Goal: Information Seeking & Learning: Learn about a topic

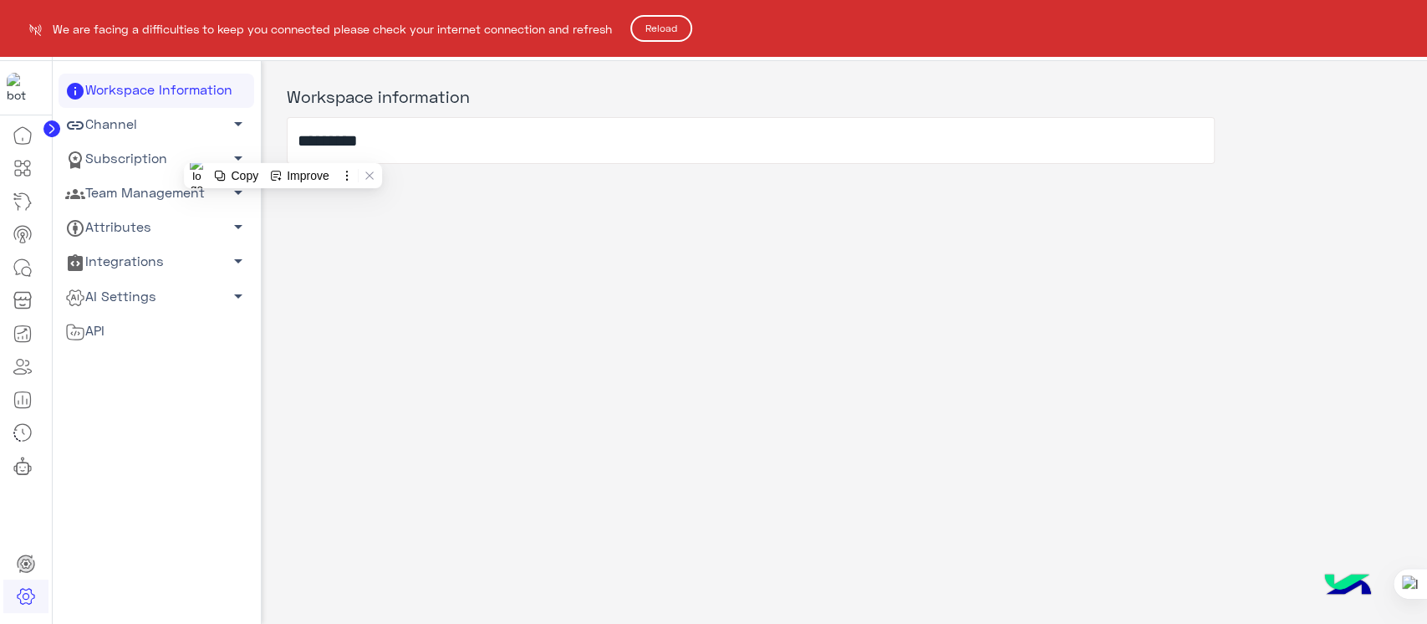
click at [651, 30] on button "Reload" at bounding box center [661, 28] width 62 height 27
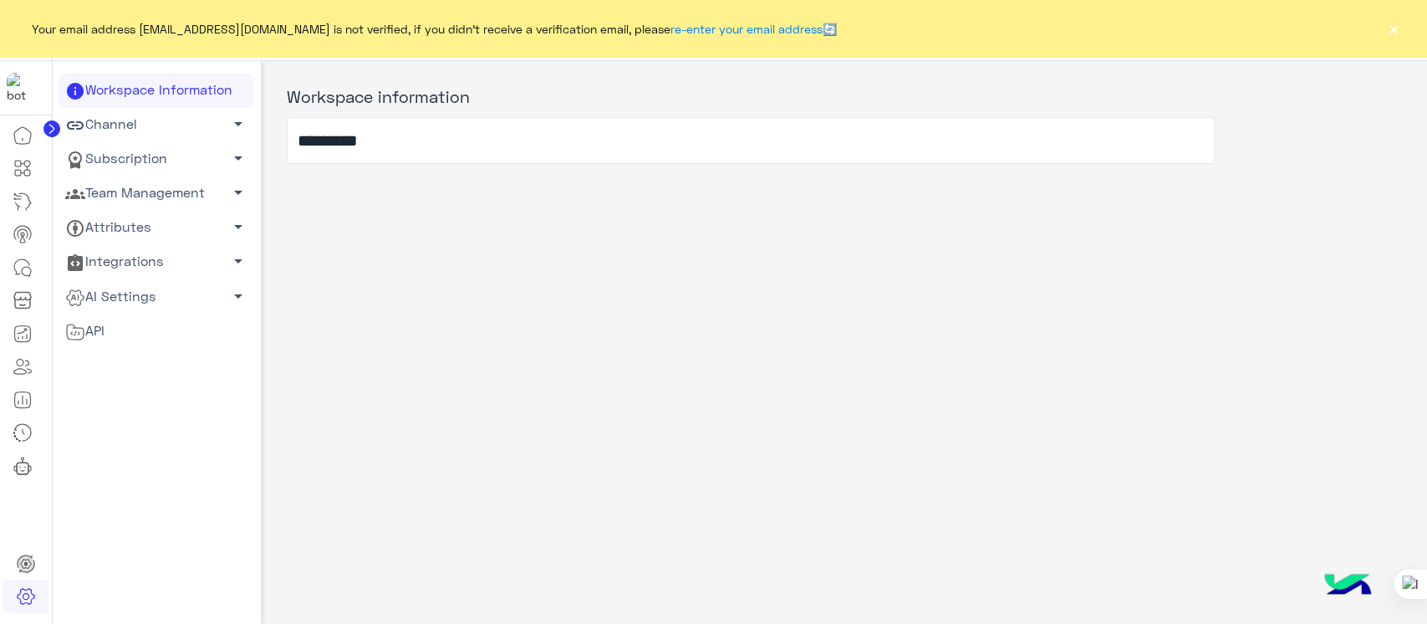
click at [1390, 29] on button "×" at bounding box center [1393, 28] width 17 height 17
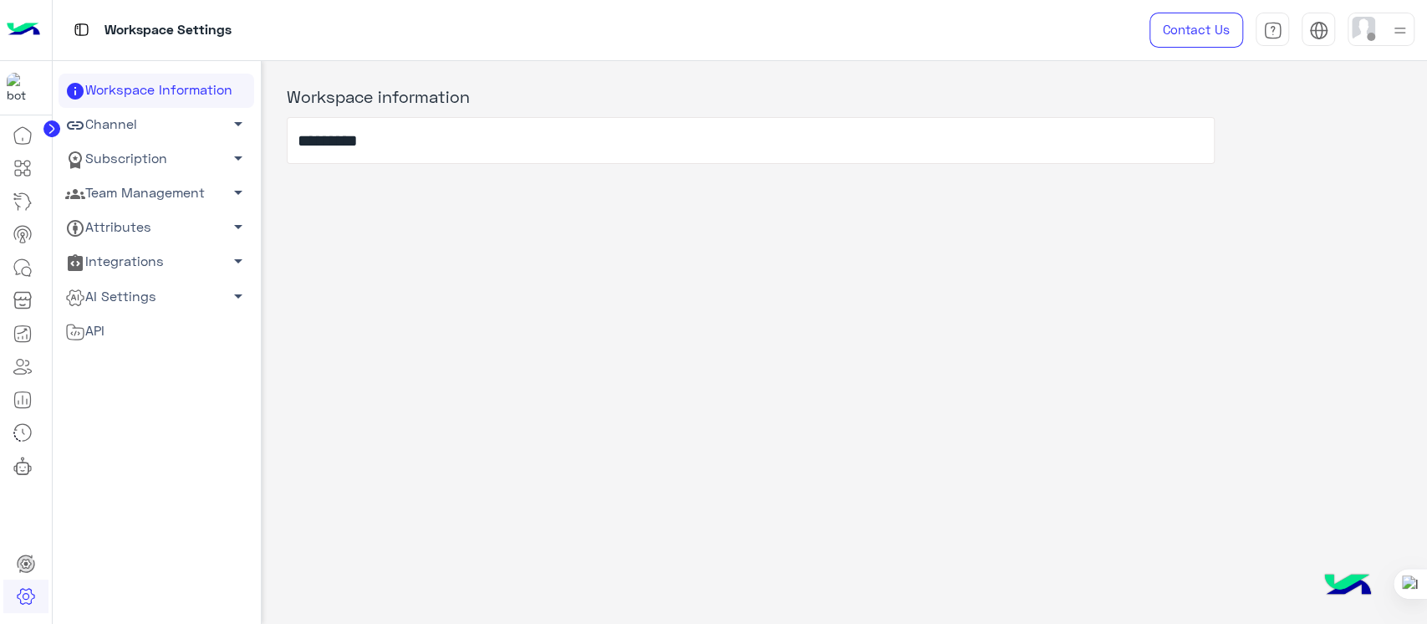
click at [53, 121] on icon at bounding box center [51, 128] width 17 height 17
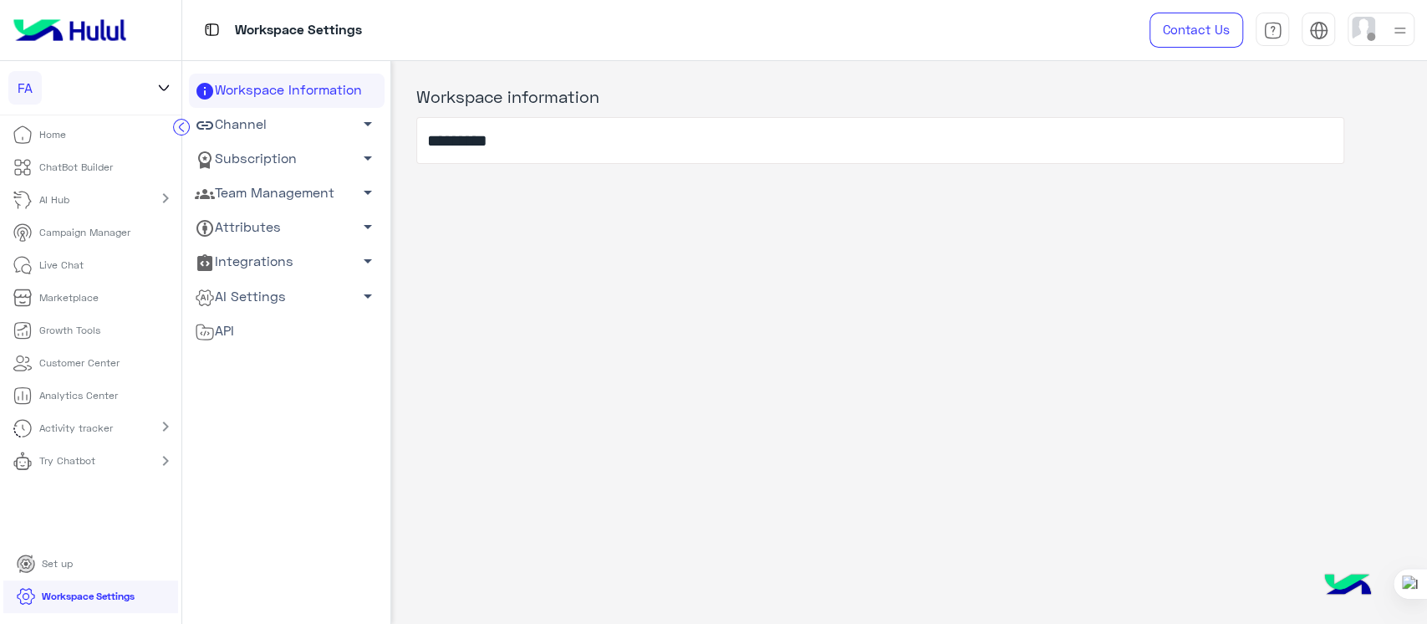
click at [161, 82] on icon at bounding box center [164, 88] width 18 height 20
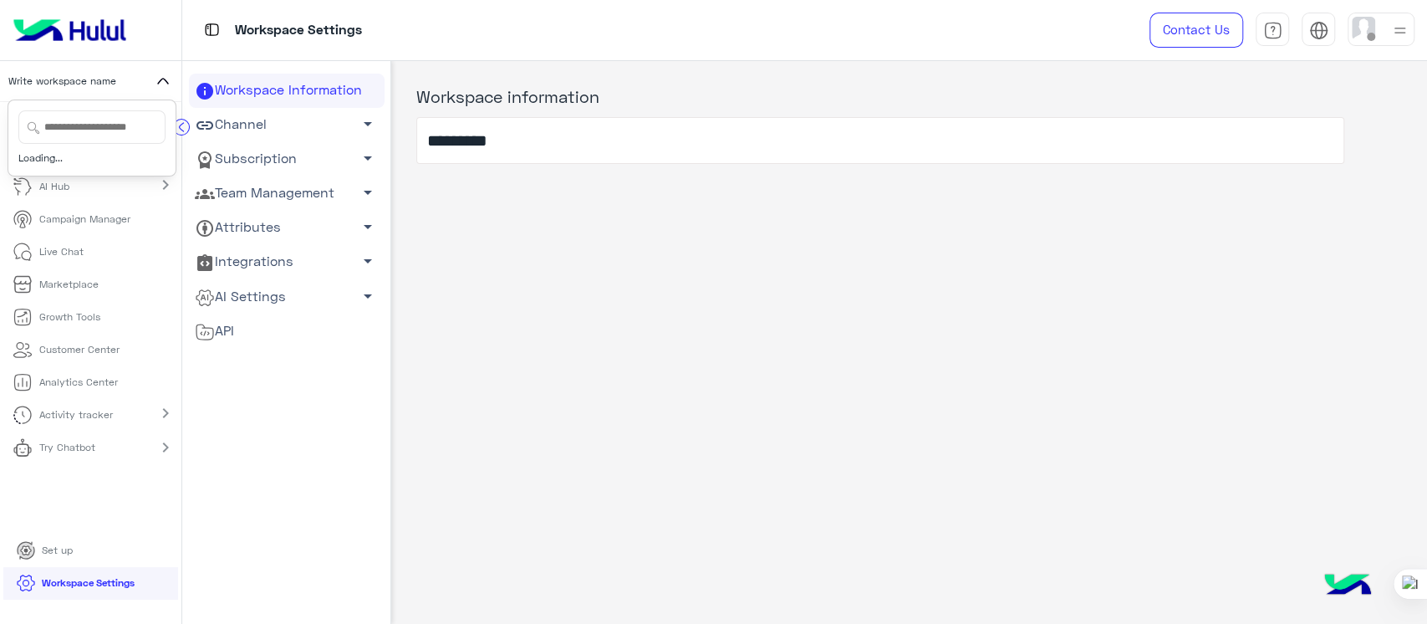
click at [90, 127] on input "text" at bounding box center [91, 126] width 147 height 33
type input "**"
click at [76, 226] on span "Fawaterak POC" at bounding box center [108, 218] width 72 height 15
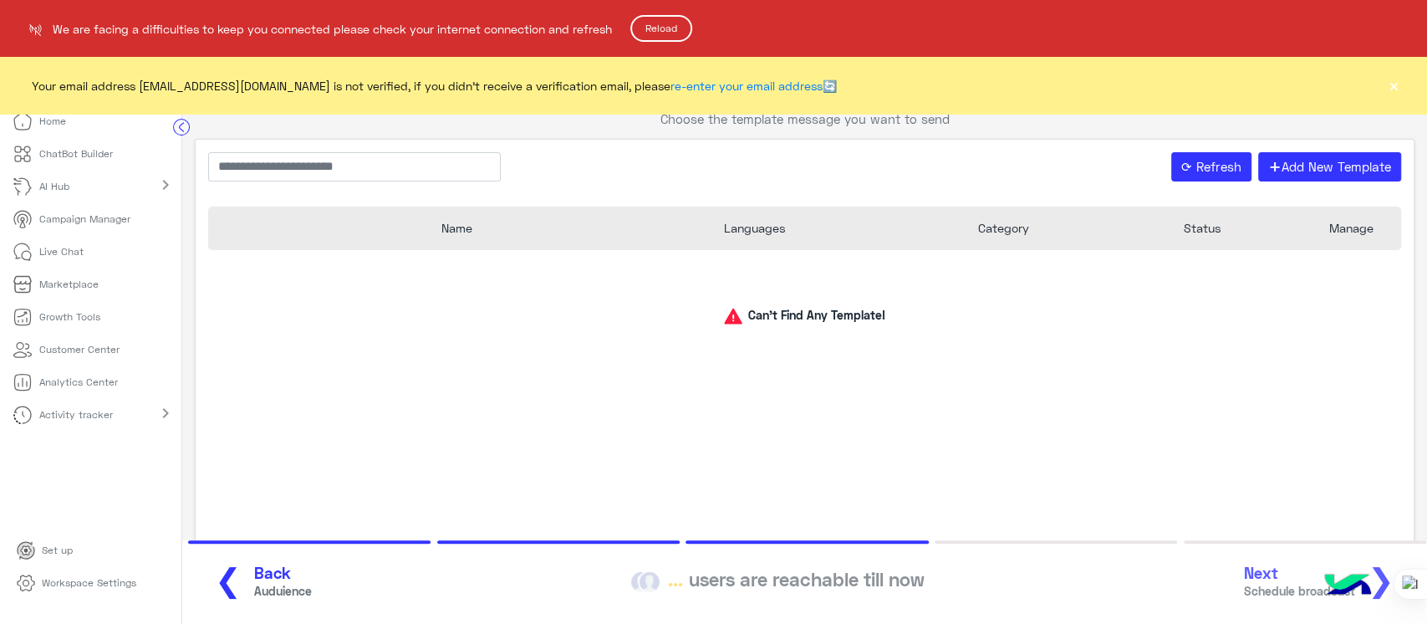
click at [663, 24] on button "Reload" at bounding box center [661, 28] width 62 height 27
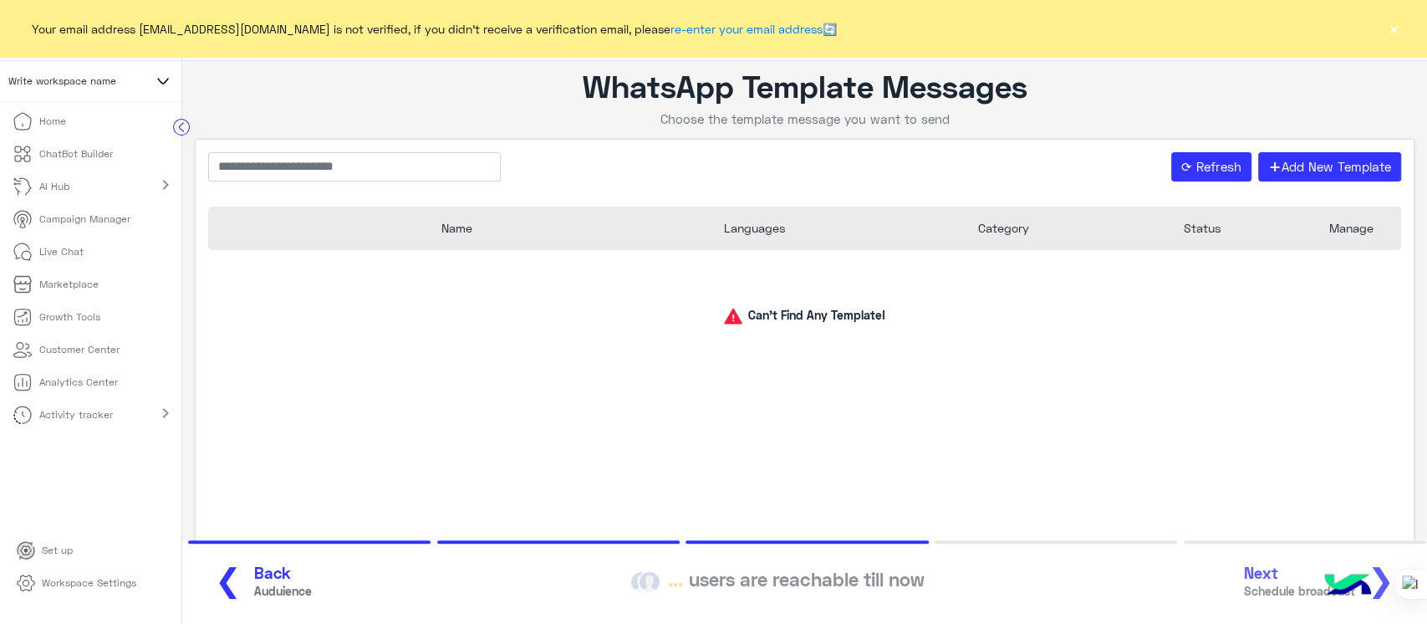
click at [1378, 14] on div "Your email address [EMAIL_ADDRESS][DOMAIN_NAME] is not verified, if you didn't …" at bounding box center [713, 28] width 1427 height 57
click at [1382, 21] on div "Your email address [EMAIL_ADDRESS][DOMAIN_NAME] is not verified, if you didn't …" at bounding box center [713, 28] width 1427 height 57
click at [1393, 20] on button "×" at bounding box center [1393, 28] width 17 height 17
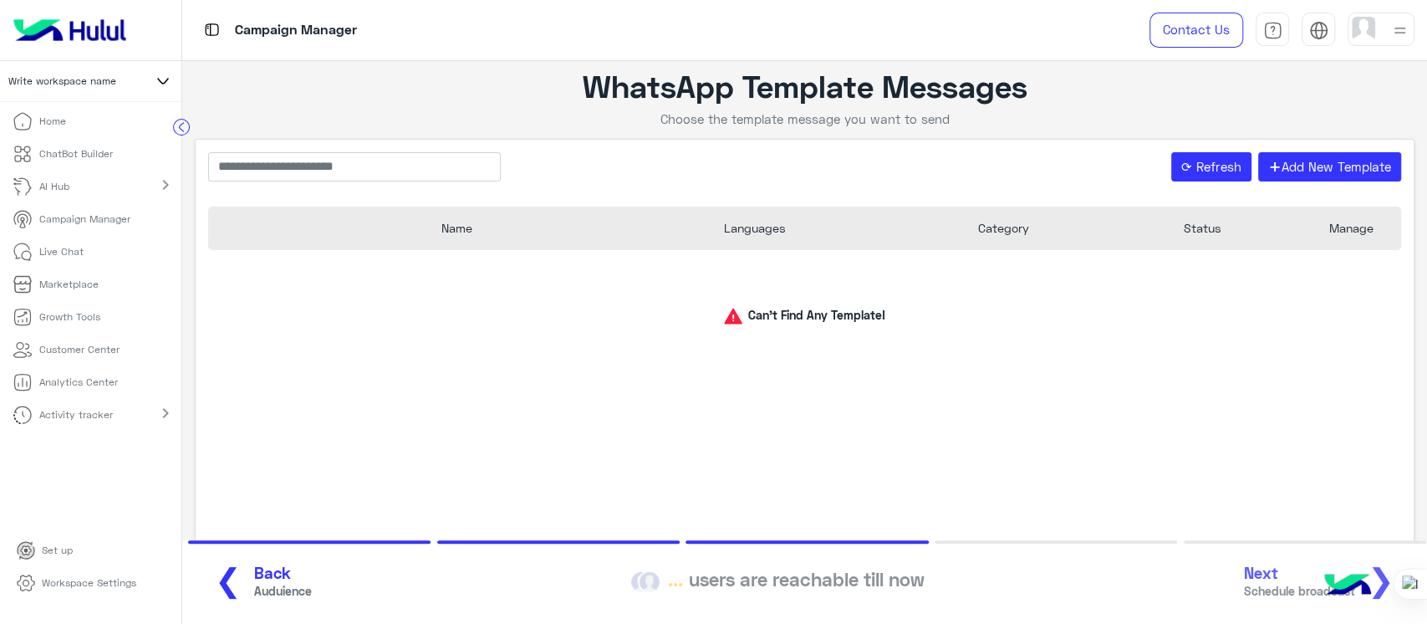
click at [64, 23] on img at bounding box center [70, 30] width 126 height 35
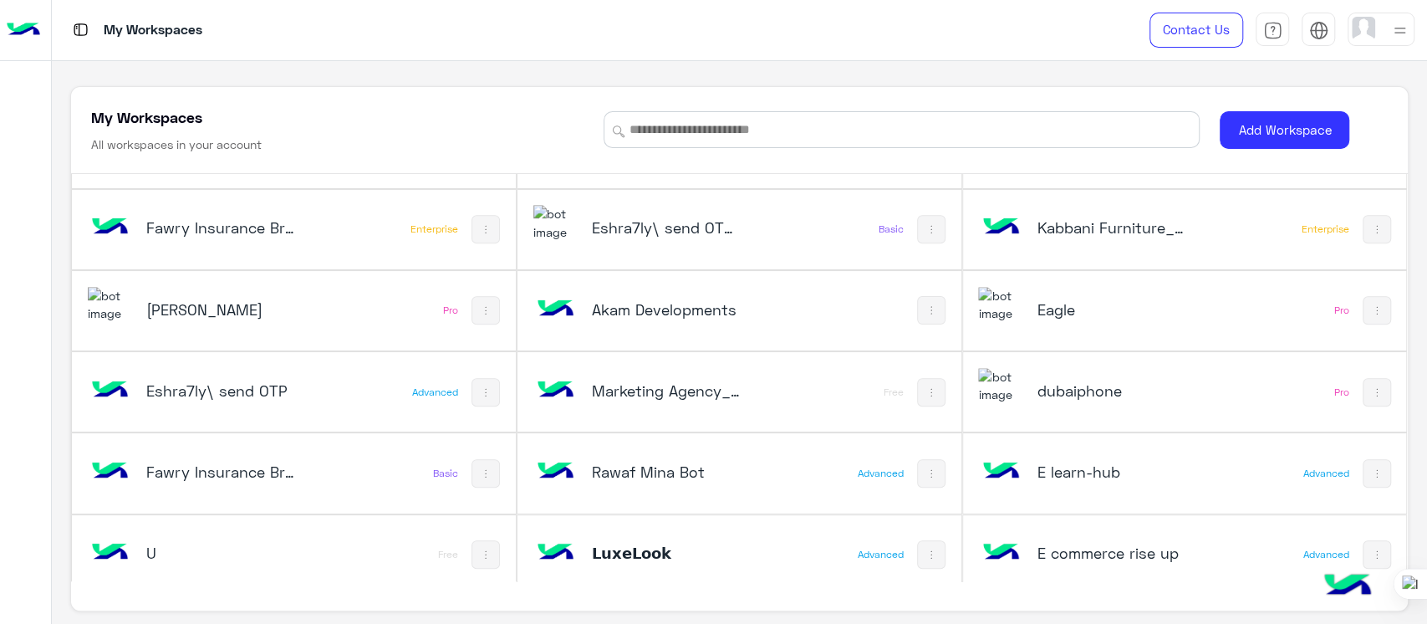
scroll to position [839, 0]
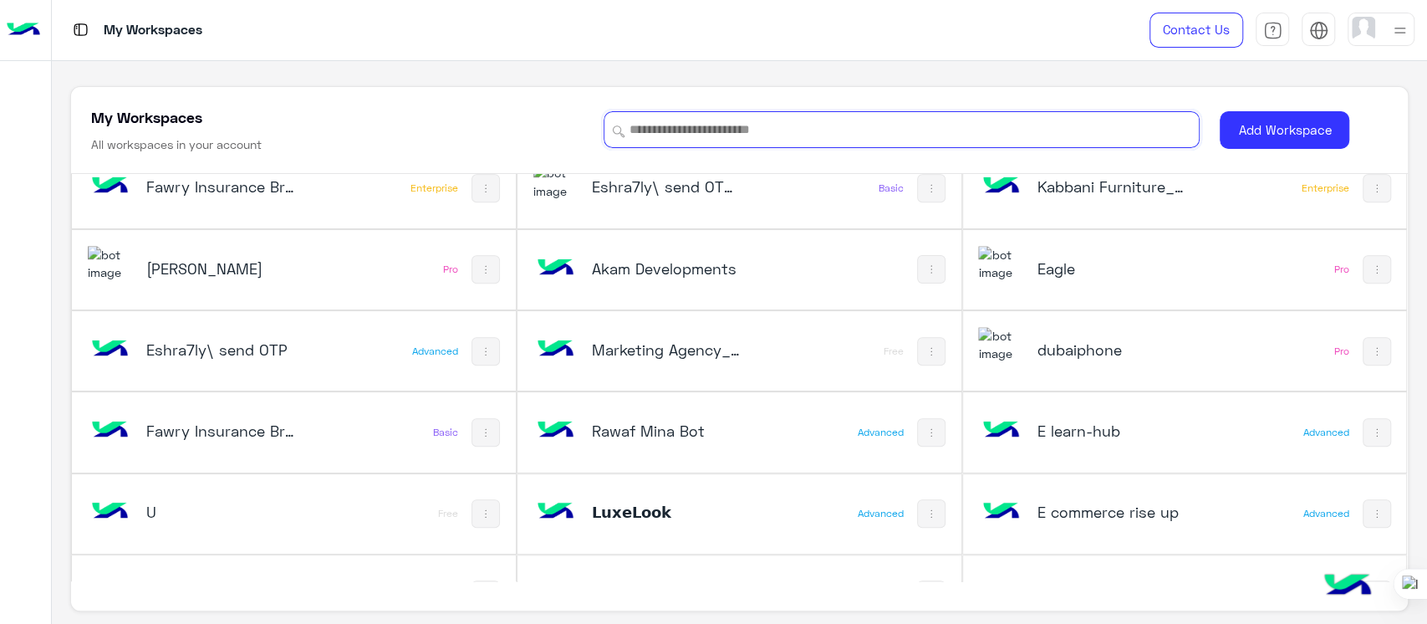
click at [716, 130] on input at bounding box center [902, 129] width 596 height 37
type input "*"
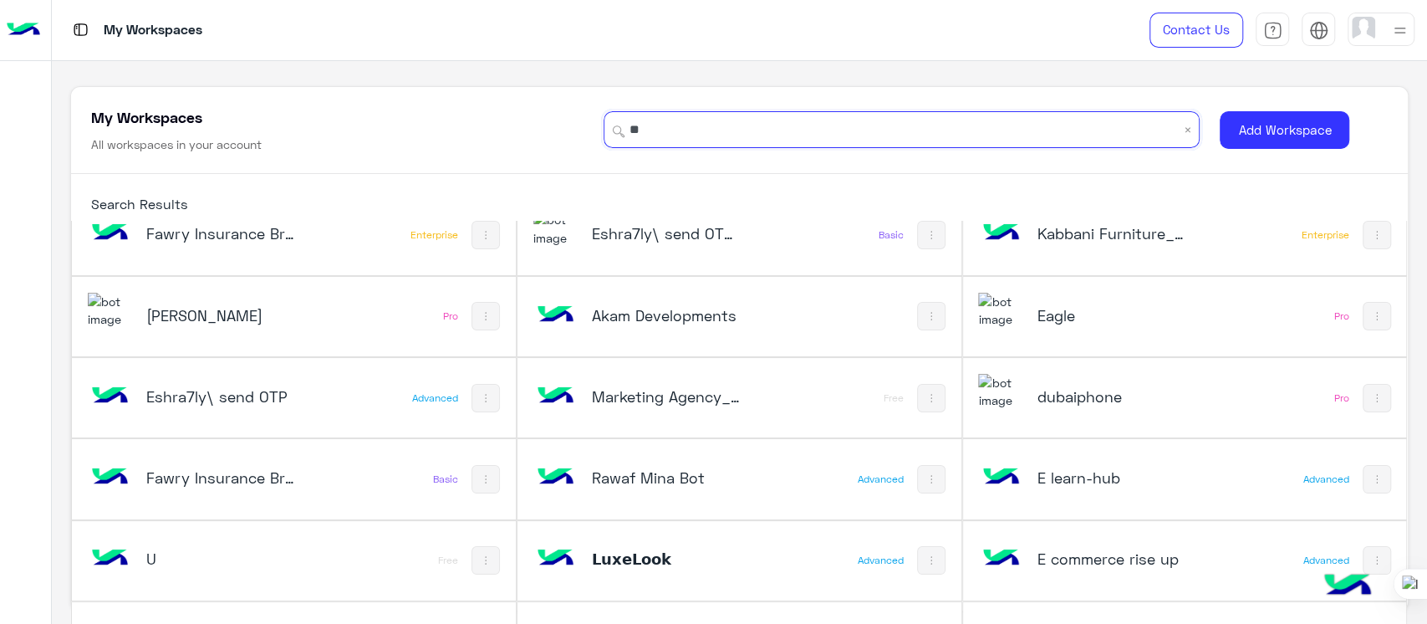
type input "*"
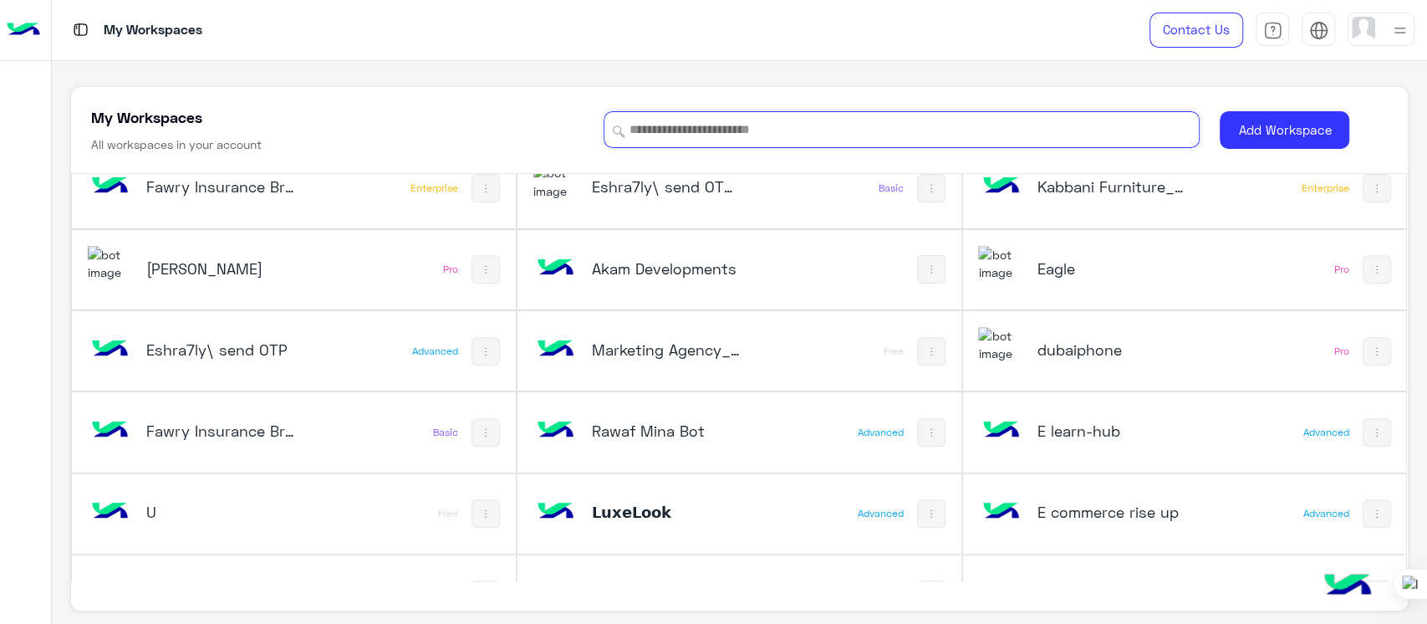
type input "*"
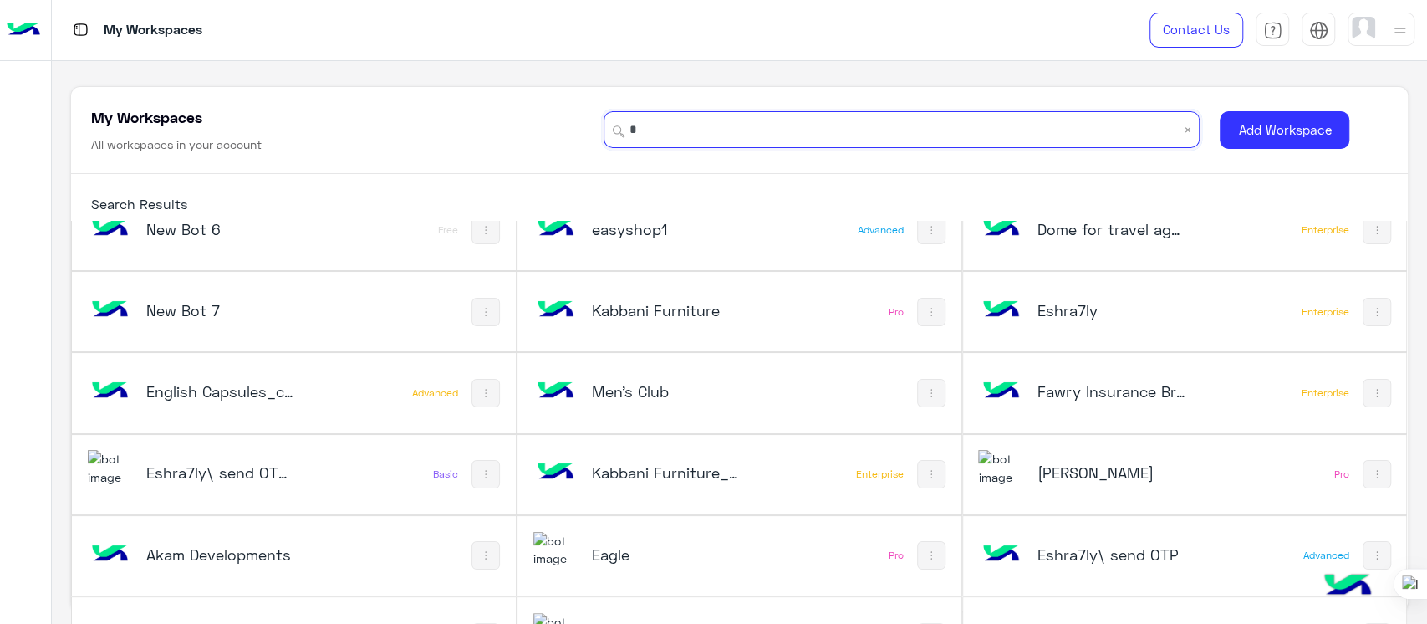
scroll to position [400, 0]
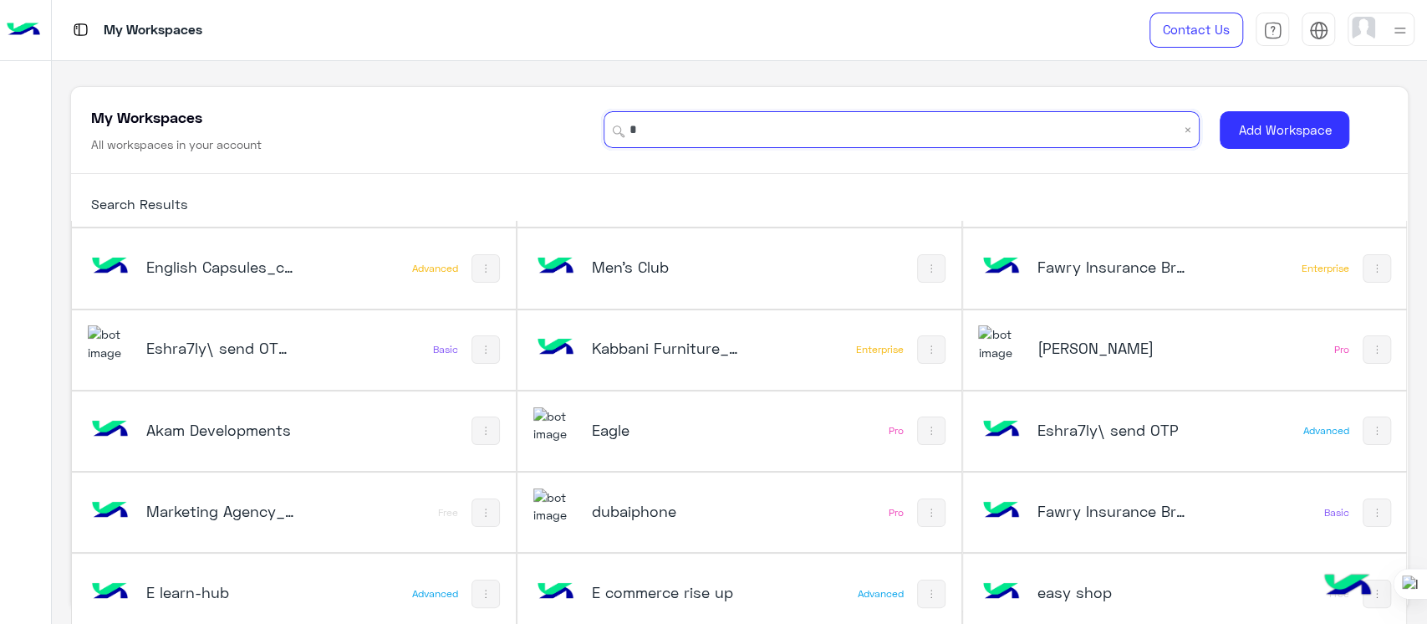
type input "*"
click at [568, 438] on img at bounding box center [555, 425] width 45 height 36
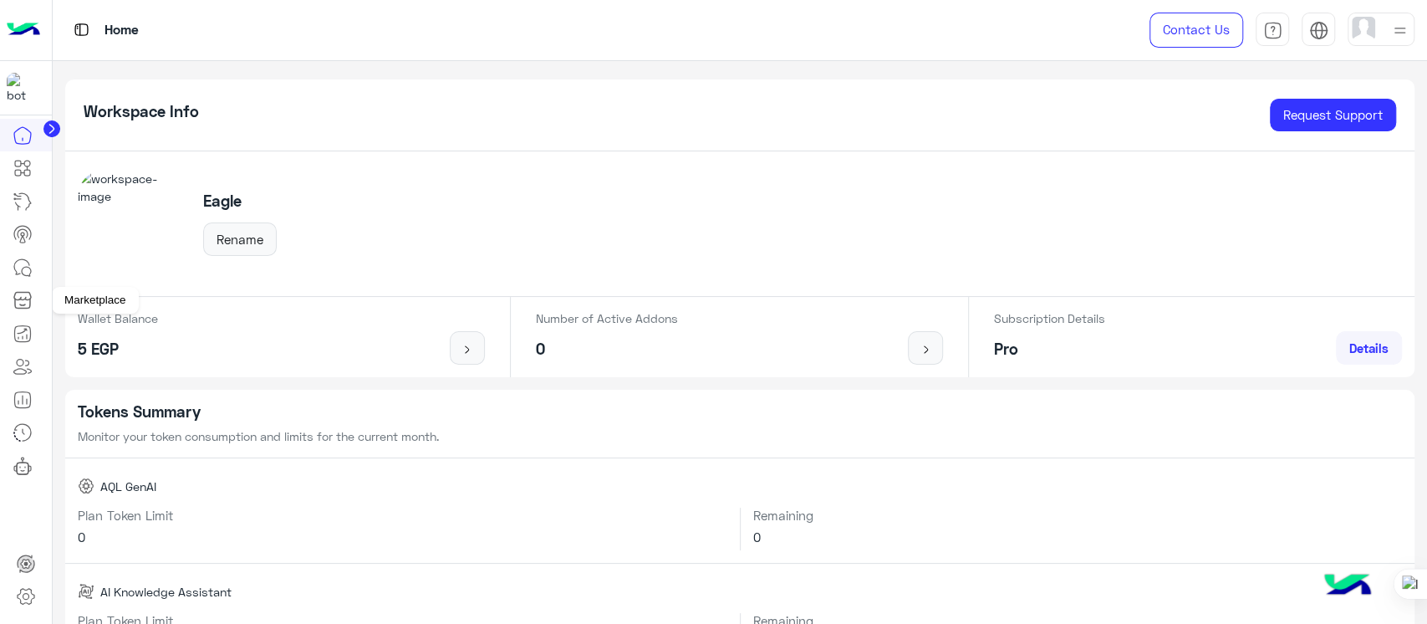
click at [22, 304] on icon at bounding box center [22, 304] width 5 height 1
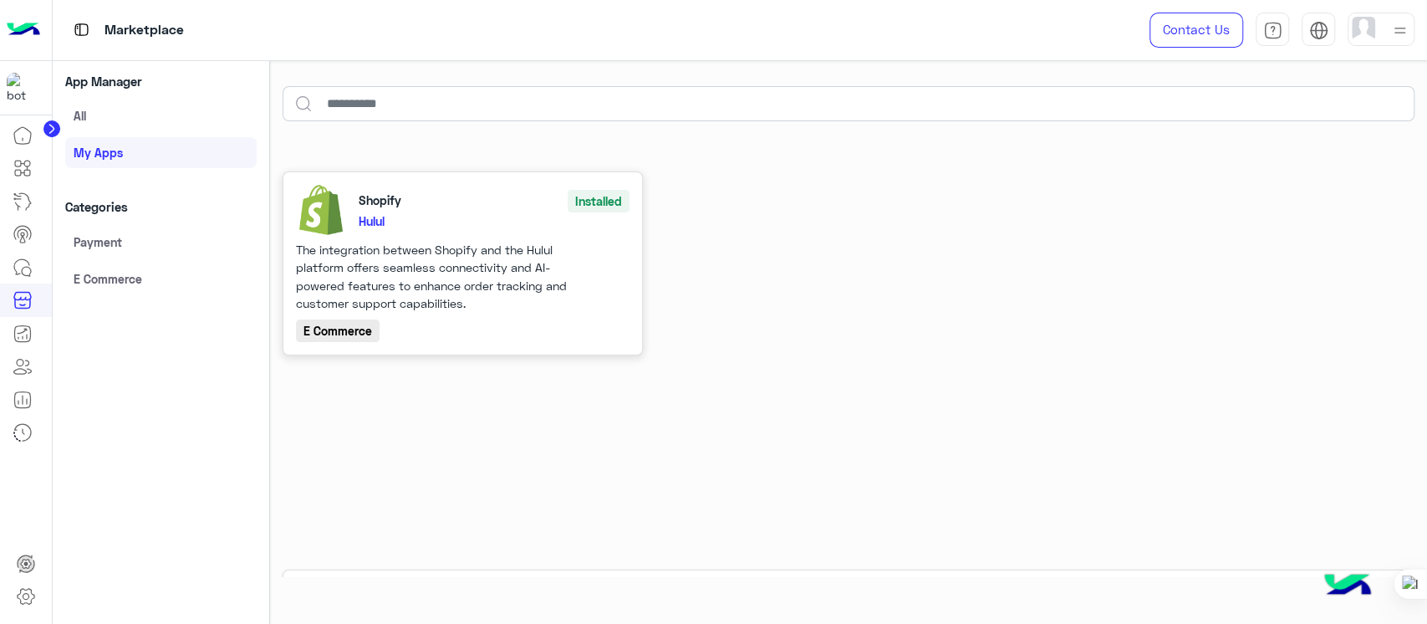
click at [535, 297] on div "The integration between Shopify and the Hulul platform offers seamless connecti…" at bounding box center [446, 277] width 301 height 72
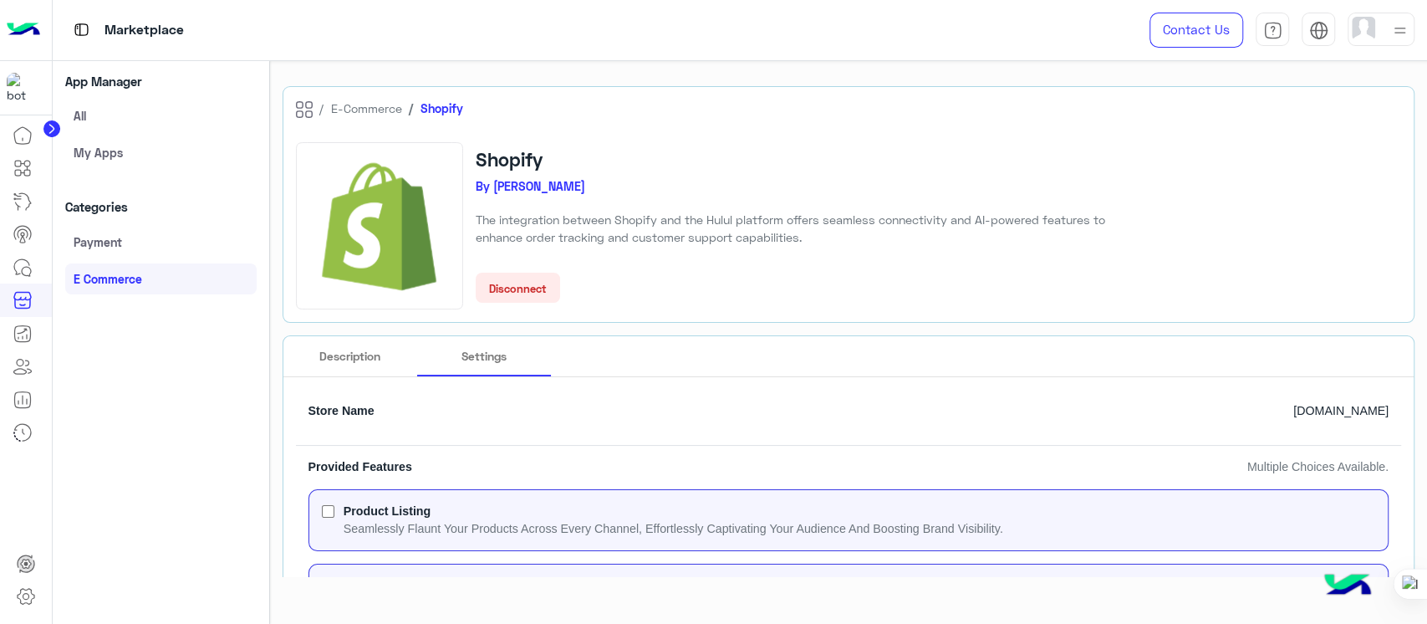
drag, startPoint x: 1425, startPoint y: 133, endPoint x: 1425, endPoint y: 262, distance: 129.6
click at [1426, 262] on div at bounding box center [1426, 312] width 1 height 624
drag, startPoint x: 1420, startPoint y: 139, endPoint x: 1417, endPoint y: 177, distance: 38.6
click at [1417, 177] on div "E-Commerce Shopify Shopify By Hulul The integration between Shopify and the Hul…" at bounding box center [849, 564] width 1158 height 981
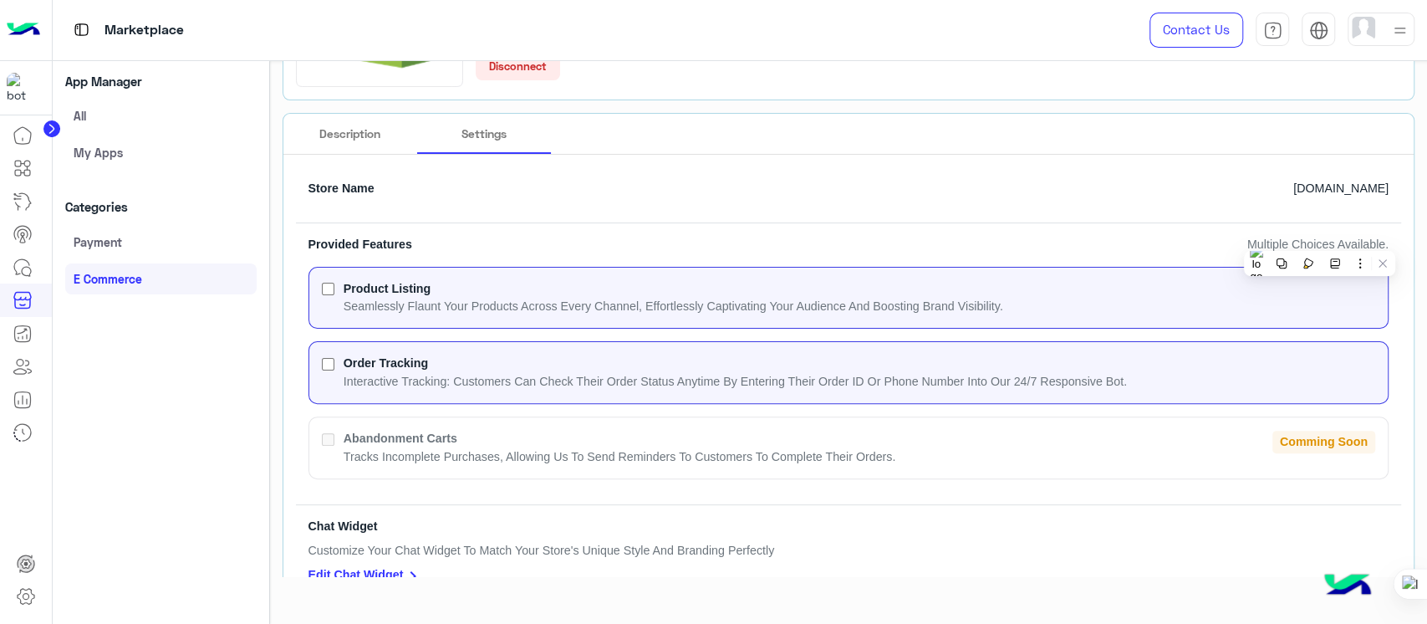
scroll to position [224, 0]
drag, startPoint x: 344, startPoint y: 429, endPoint x: 494, endPoint y: 437, distance: 150.7
click at [494, 437] on label "Abandonment Carts Tracks incomplete purchases, allowing us to send reminders to…" at bounding box center [619, 446] width 558 height 36
copy span "Abandonment Carts"
click at [407, 478] on div "Product Listing Seamlessly flaunt your products across every channel, effortles…" at bounding box center [848, 377] width 1081 height 225
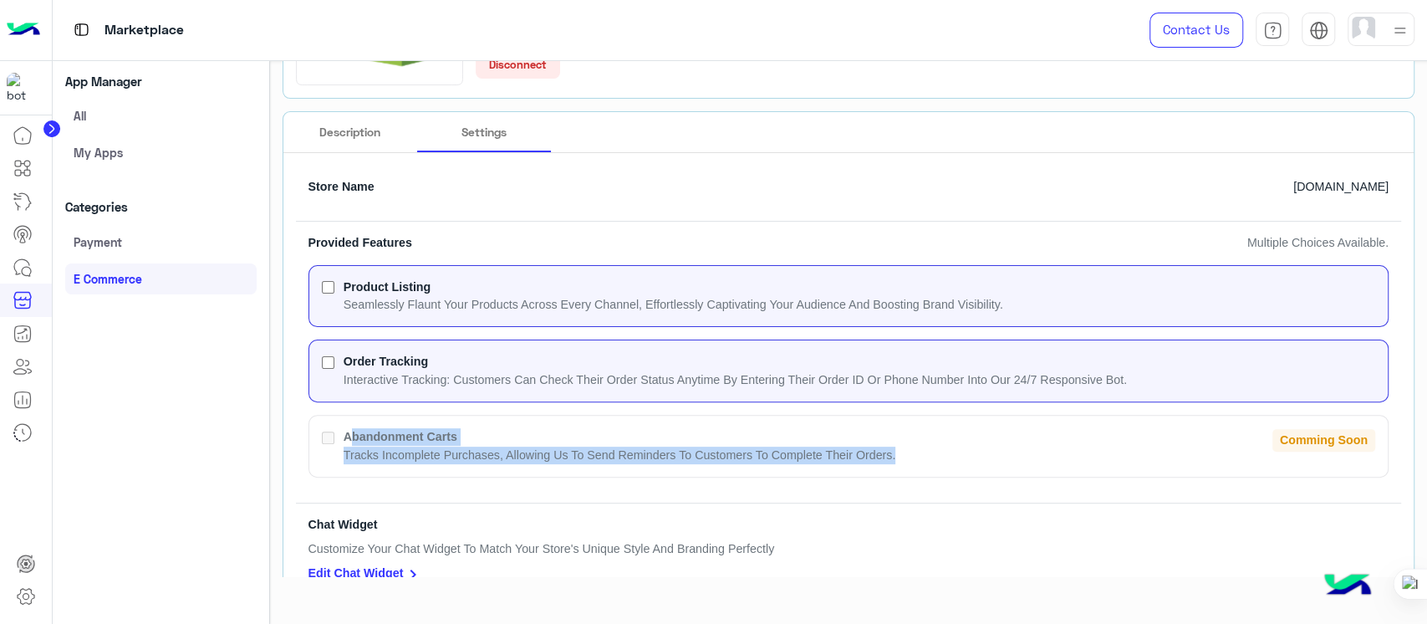
drag, startPoint x: 339, startPoint y: 431, endPoint x: 905, endPoint y: 451, distance: 566.2
click at [905, 451] on div "Abandonment Carts Tracks incomplete purchases, allowing us to send reminders to…" at bounding box center [848, 446] width 1081 height 63
copy label "Abandonment Carts Tracks incomplete purchases, allowing us to send reminders to…"
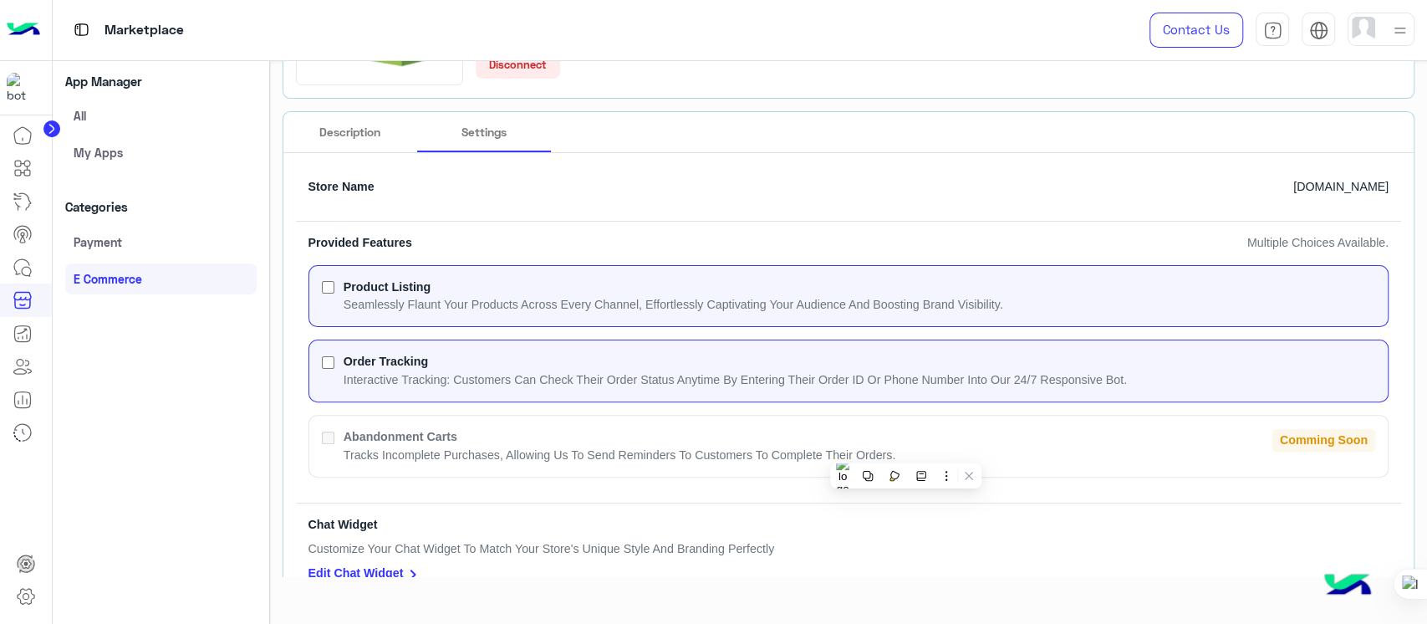
click at [789, 517] on div "Chat Widget Customize your chat widget to match your store's unique style and b…" at bounding box center [849, 555] width 1106 height 107
